Goal: Task Accomplishment & Management: Use online tool/utility

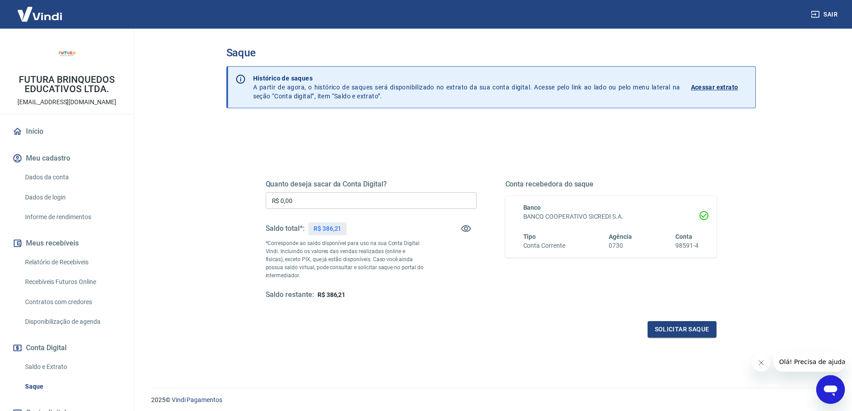
click at [412, 204] on input "R$ 0,00" at bounding box center [371, 200] width 211 height 17
type input "R$ 386,21"
click at [685, 336] on button "Solicitar saque" at bounding box center [682, 329] width 69 height 17
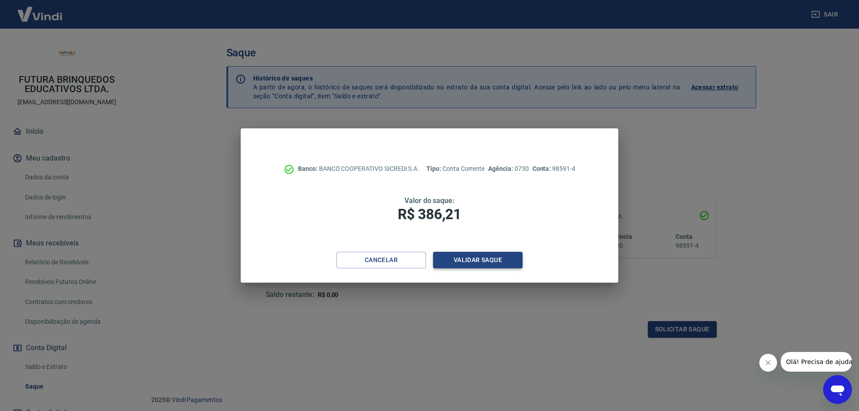
click at [458, 263] on button "Validar saque" at bounding box center [477, 260] width 89 height 17
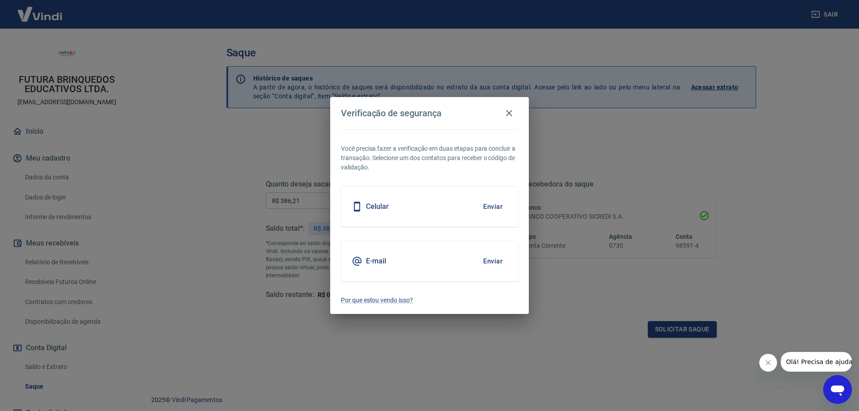
click at [489, 260] on button "Enviar" at bounding box center [492, 261] width 29 height 19
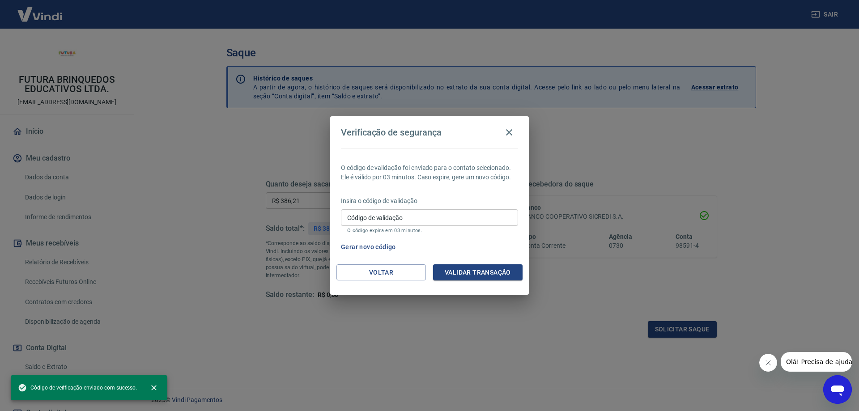
click at [494, 259] on div "O código de validação foi enviado para o contato selecionado. Ele é válido por …" at bounding box center [429, 207] width 199 height 116
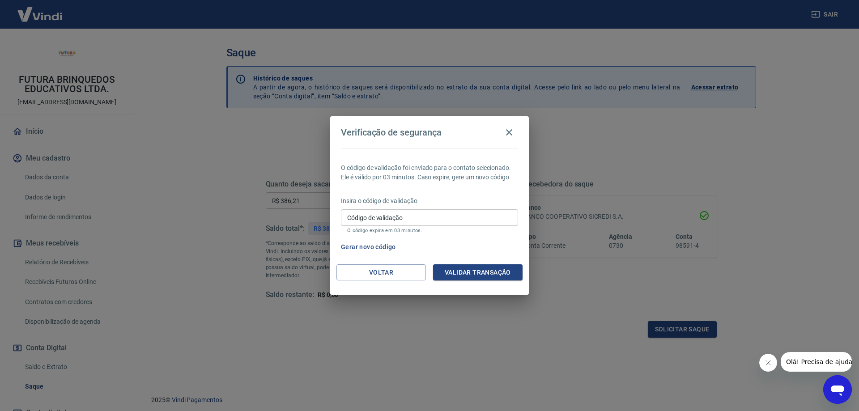
click at [483, 208] on div "Insira o código de validação Código de validação Código de validação O código e…" at bounding box center [429, 215] width 177 height 39
drag, startPoint x: 482, startPoint y: 215, endPoint x: 479, endPoint y: 196, distance: 18.7
click at [482, 215] on input "Código de validação" at bounding box center [429, 217] width 177 height 17
type input "898630"
click at [450, 270] on button "Validar transação" at bounding box center [477, 272] width 89 height 17
